Goal: Transaction & Acquisition: Purchase product/service

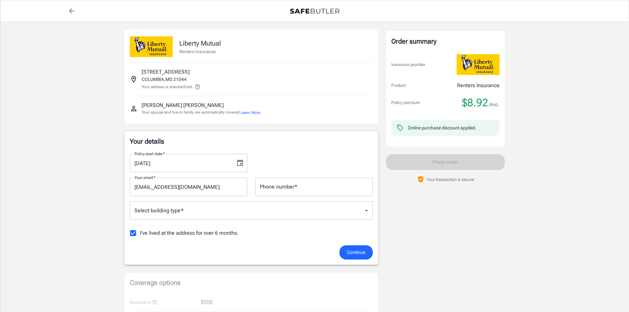
click at [240, 162] on icon "Choose date, selected date is Sep 10, 2025" at bounding box center [240, 163] width 6 height 7
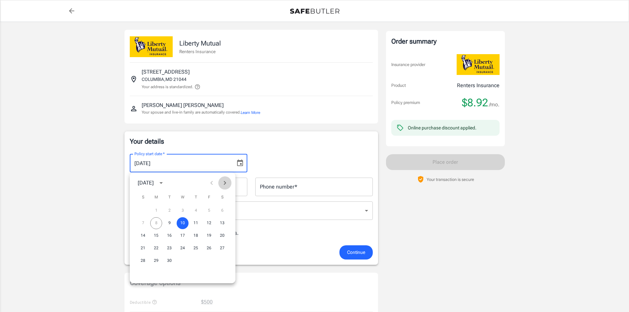
click at [224, 182] on icon "Next month" at bounding box center [225, 183] width 8 height 8
click at [221, 222] on button "11" at bounding box center [222, 223] width 12 height 12
type input "[DATE]"
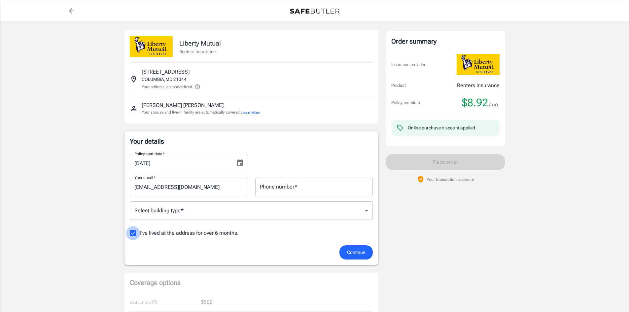
click at [132, 234] on input "I've lived at the address for over 6 months." at bounding box center [133, 233] width 14 height 14
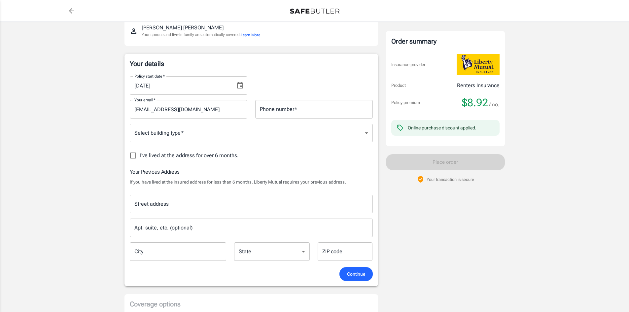
scroll to position [99, 0]
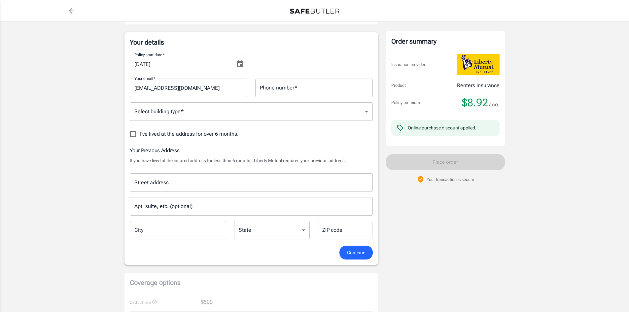
click at [134, 133] on input "I've lived at the address for over 6 months." at bounding box center [133, 134] width 14 height 14
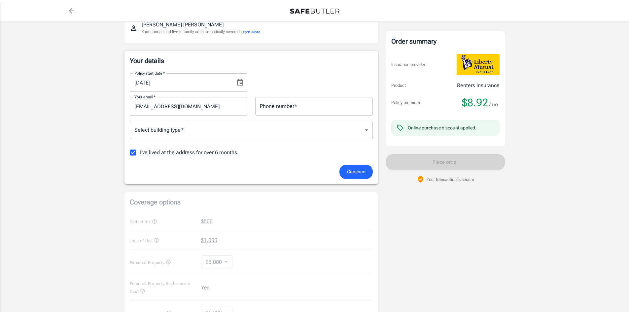
scroll to position [66, 0]
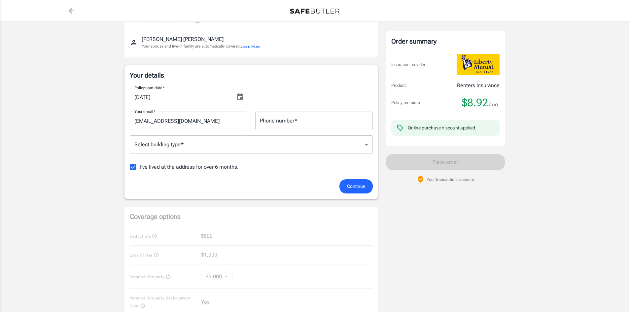
click at [133, 168] on input "I've lived at the address for over 6 months." at bounding box center [133, 167] width 14 height 14
checkbox input "false"
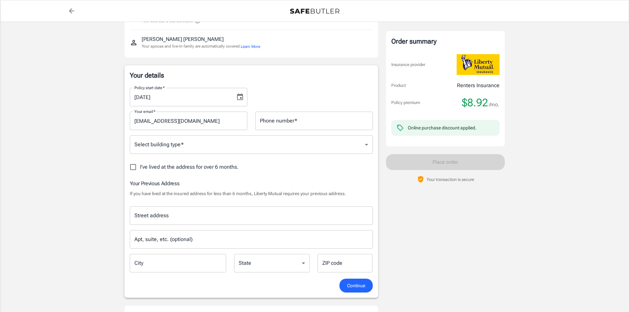
click at [150, 221] on input "Street address" at bounding box center [251, 215] width 237 height 13
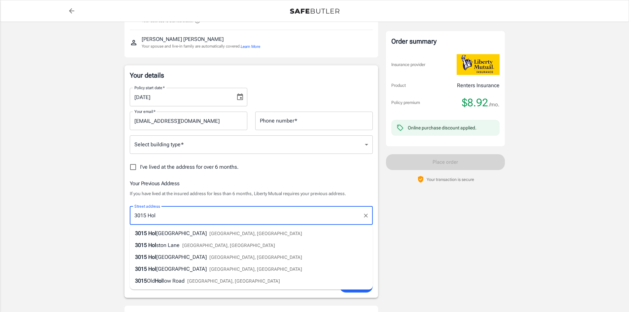
drag, startPoint x: 153, startPoint y: 235, endPoint x: 157, endPoint y: 234, distance: 4.4
click at [153, 235] on span "Hol" at bounding box center [152, 233] width 8 height 6
type input "[STREET_ADDRESS]"
type input "[GEOGRAPHIC_DATA]"
select select "MD"
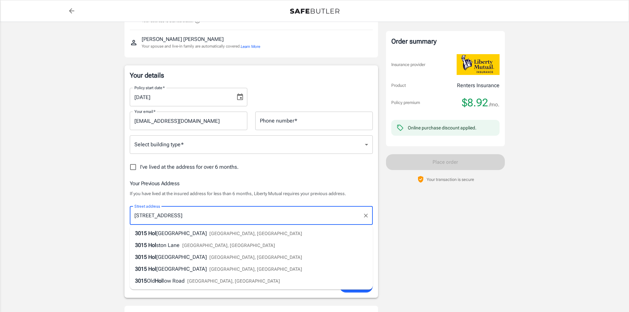
type input "21230"
type input "[STREET_ADDRESS]"
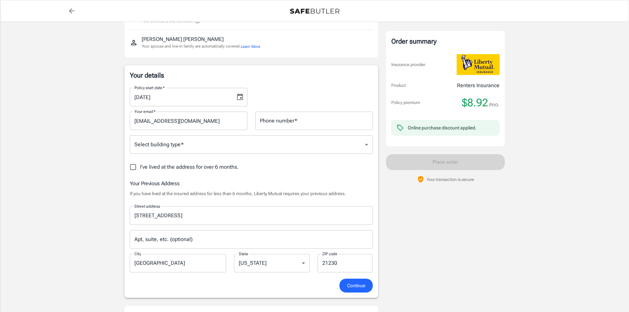
click at [350, 283] on span "Continue" at bounding box center [356, 286] width 18 height 8
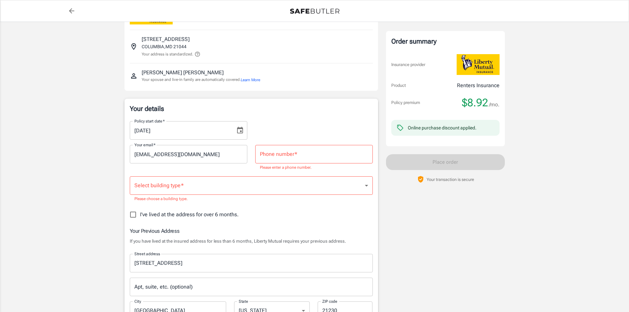
scroll to position [31, 0]
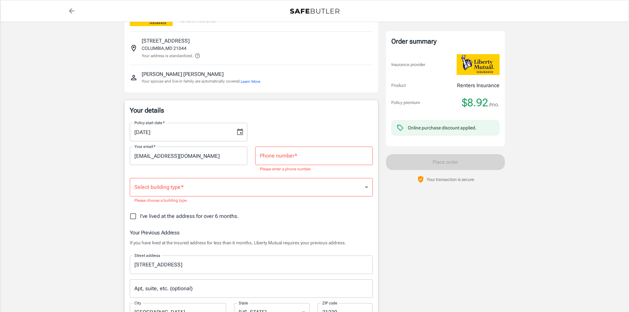
click at [275, 164] on input "Phone number   *" at bounding box center [314, 156] width 118 height 19
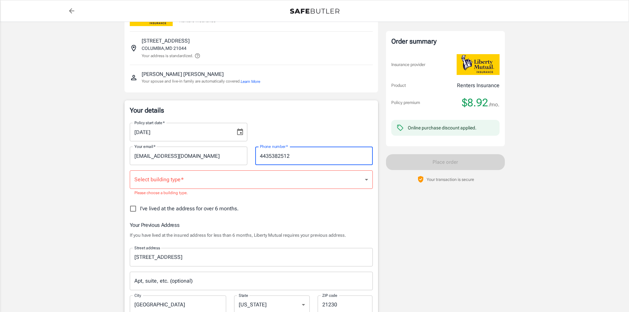
type input "4435382512"
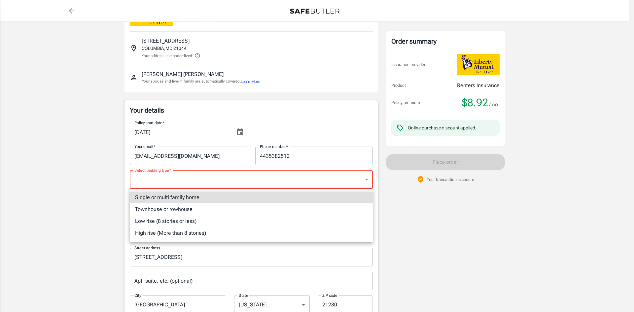
click at [167, 213] on li "Townhouse or rowhouse" at bounding box center [251, 210] width 243 height 12
type input "townhouse"
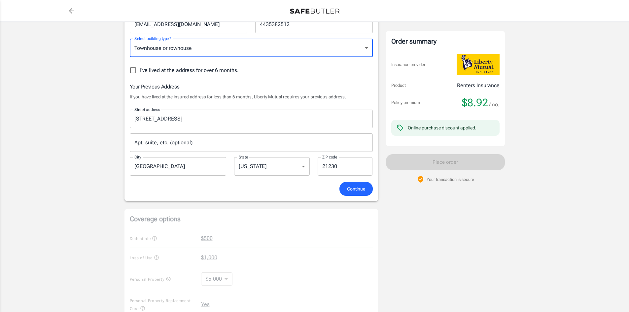
scroll to position [163, 0]
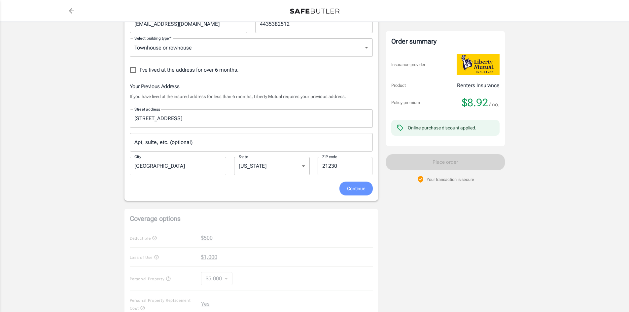
click at [362, 195] on button "Continue" at bounding box center [356, 189] width 33 height 14
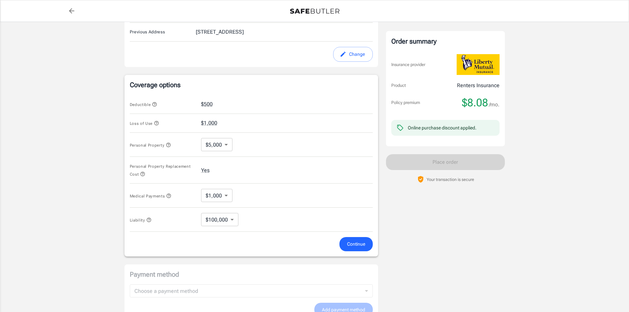
scroll to position [232, 0]
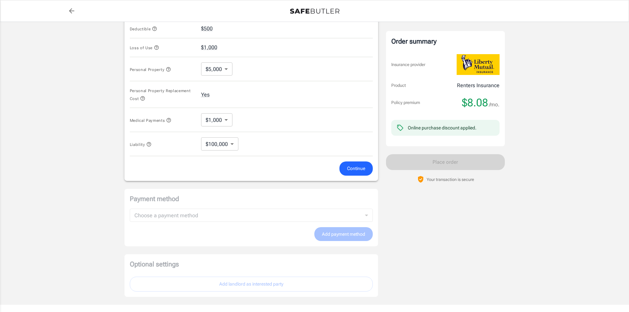
click at [354, 169] on span "Continue" at bounding box center [356, 169] width 18 height 8
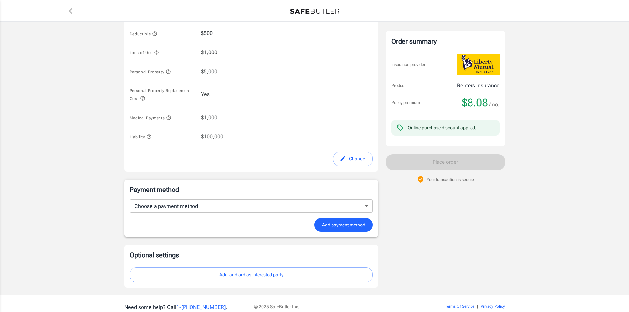
scroll to position [323, 0]
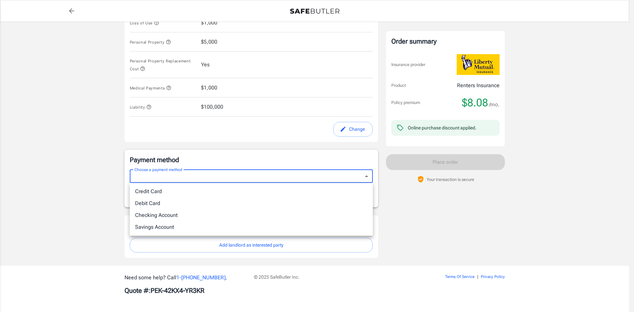
click at [160, 205] on li "Debit Card" at bounding box center [251, 204] width 243 height 12
type input "debit"
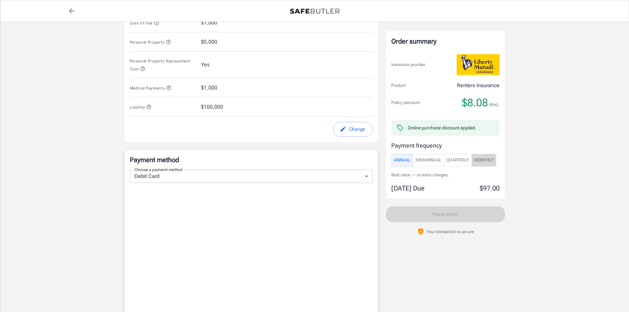
click at [490, 164] on button "Monthly" at bounding box center [484, 160] width 25 height 13
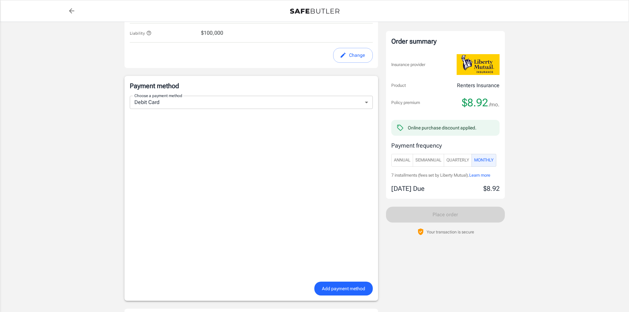
scroll to position [422, 0]
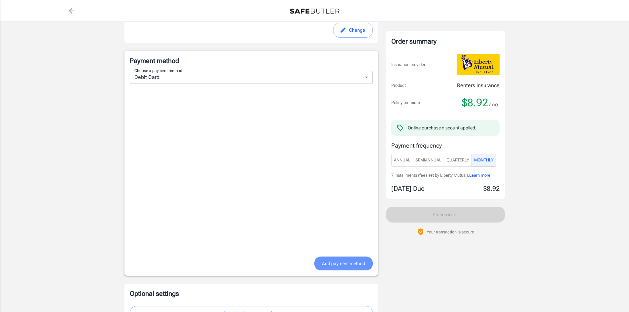
click at [341, 259] on button "Add payment method" at bounding box center [344, 264] width 58 height 14
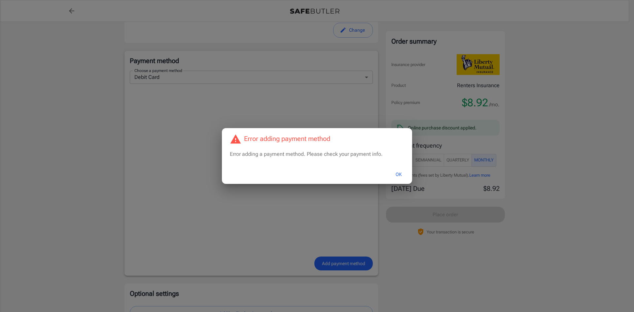
click at [398, 172] on button "OK" at bounding box center [398, 175] width 21 height 14
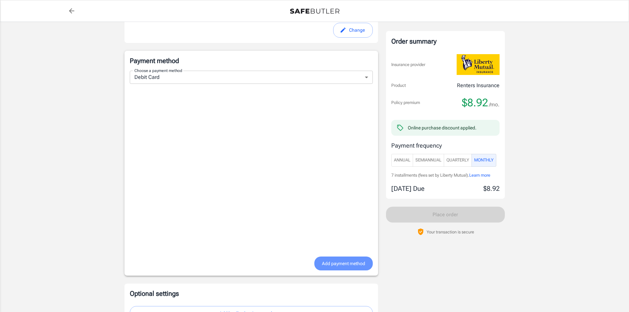
click at [341, 264] on span "Add payment method" at bounding box center [343, 264] width 43 height 8
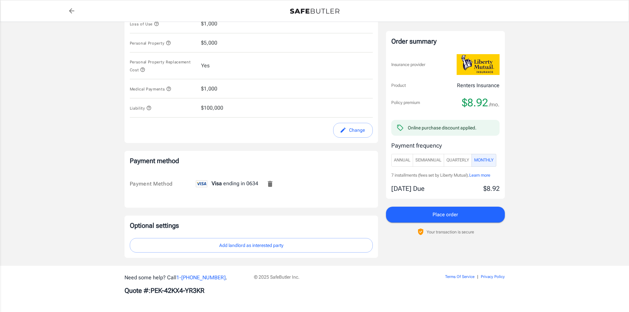
scroll to position [322, 0]
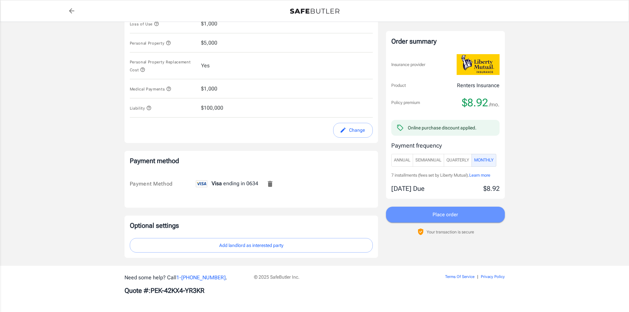
click at [448, 218] on span "Place order" at bounding box center [445, 214] width 25 height 9
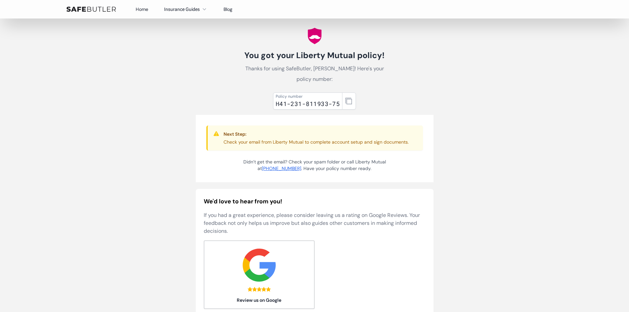
scroll to position [66, 0]
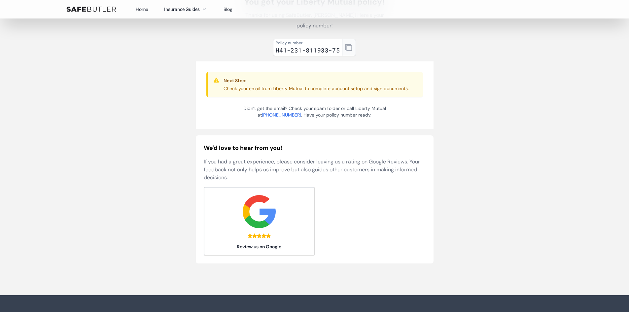
click at [348, 48] on icon "button" at bounding box center [349, 47] width 7 height 7
click at [351, 45] on icon "button" at bounding box center [349, 47] width 7 height 7
click at [197, 6] on button "Insurance Guides" at bounding box center [186, 9] width 44 height 8
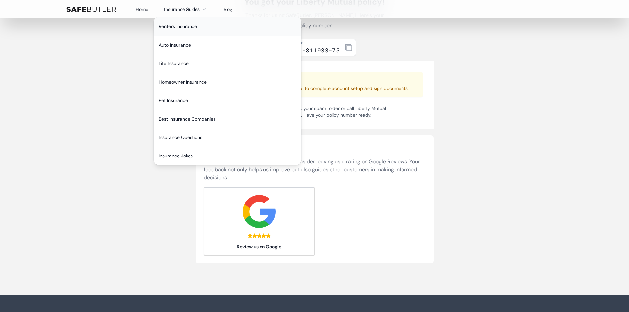
click at [187, 24] on link "Renters Insurance" at bounding box center [228, 26] width 148 height 19
